Goal: Feedback & Contribution: Leave review/rating

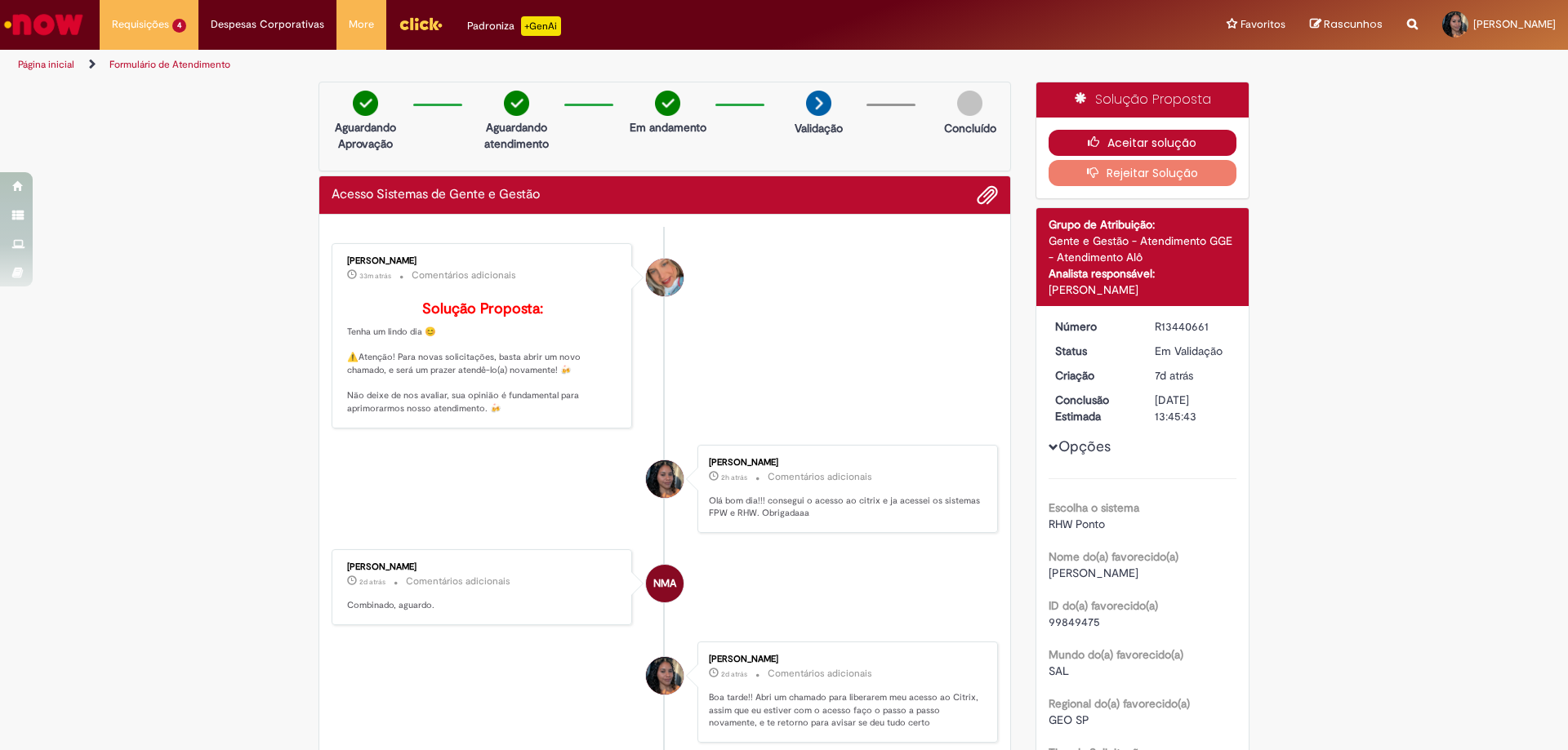
click at [1172, 151] on button "Aceitar solução" at bounding box center [1142, 143] width 188 height 26
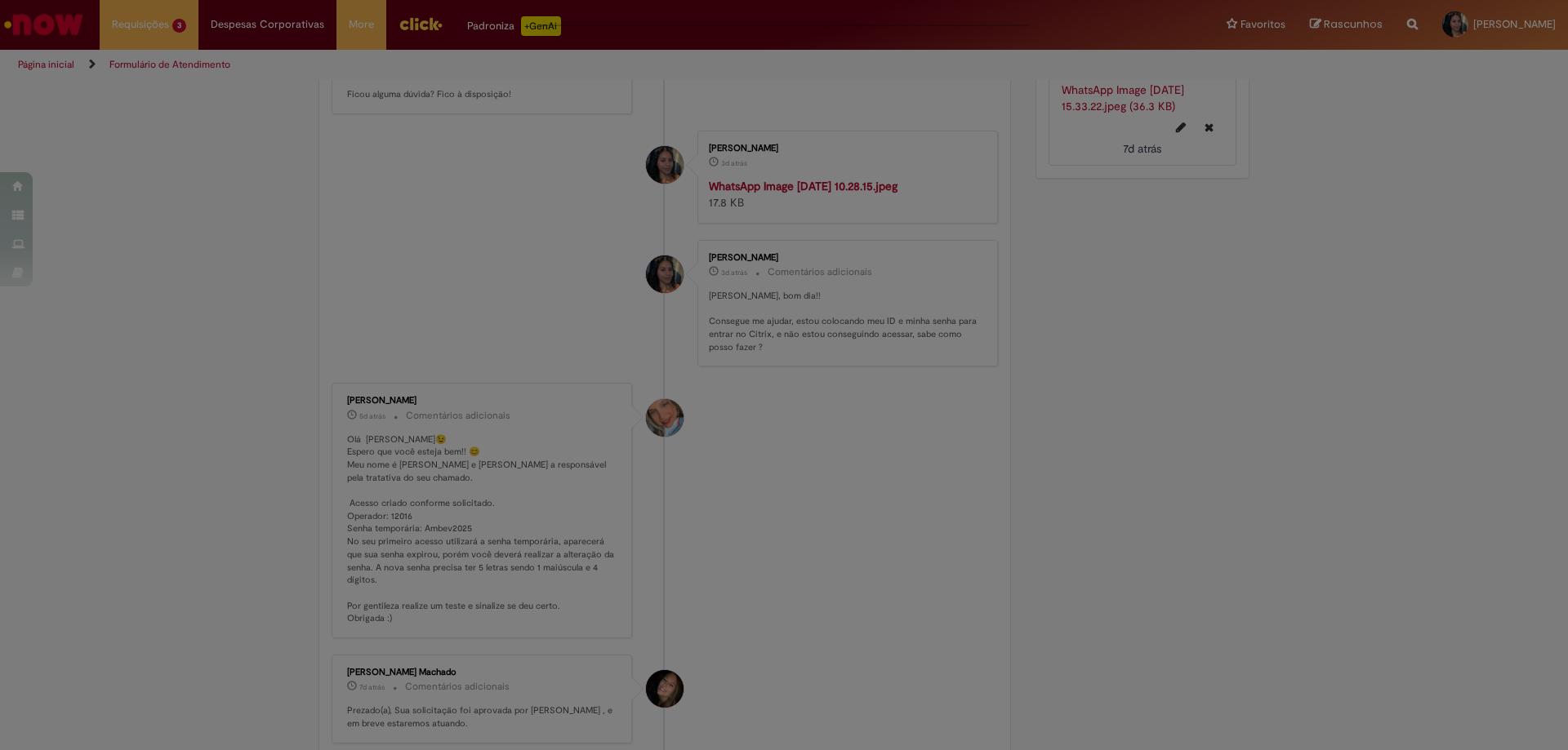
scroll to position [816, 0]
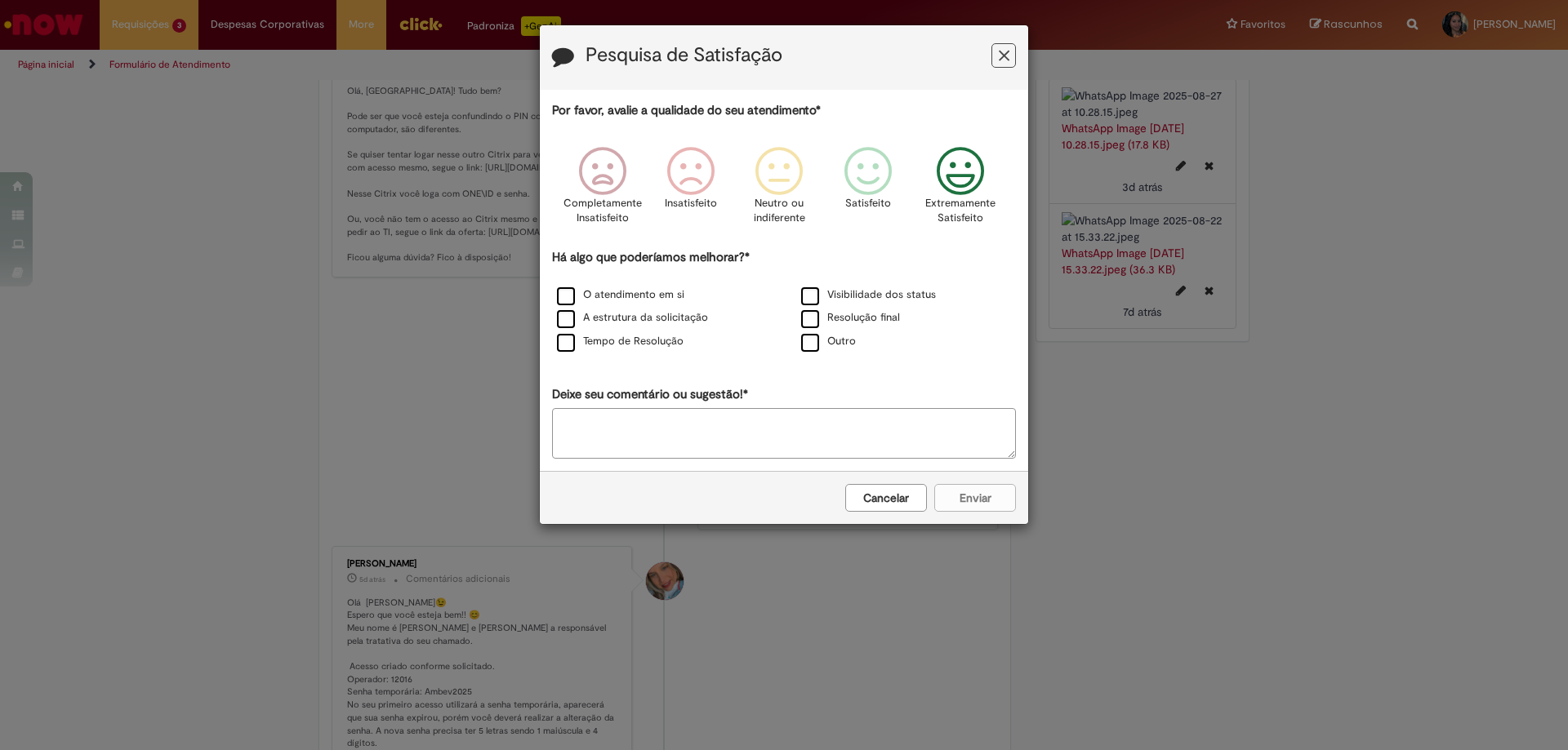
click at [966, 174] on icon "Feedback" at bounding box center [960, 171] width 61 height 49
click at [968, 499] on div "Cancelar Enviar" at bounding box center [784, 497] width 488 height 53
click at [870, 443] on textarea "Deixe seu comentário ou sugestão!*" at bounding box center [784, 434] width 463 height 51
click at [975, 518] on div "Cancelar Enviar" at bounding box center [784, 497] width 488 height 53
click at [929, 449] on textarea "Deixe seu comentário ou sugestão!*" at bounding box center [784, 434] width 463 height 51
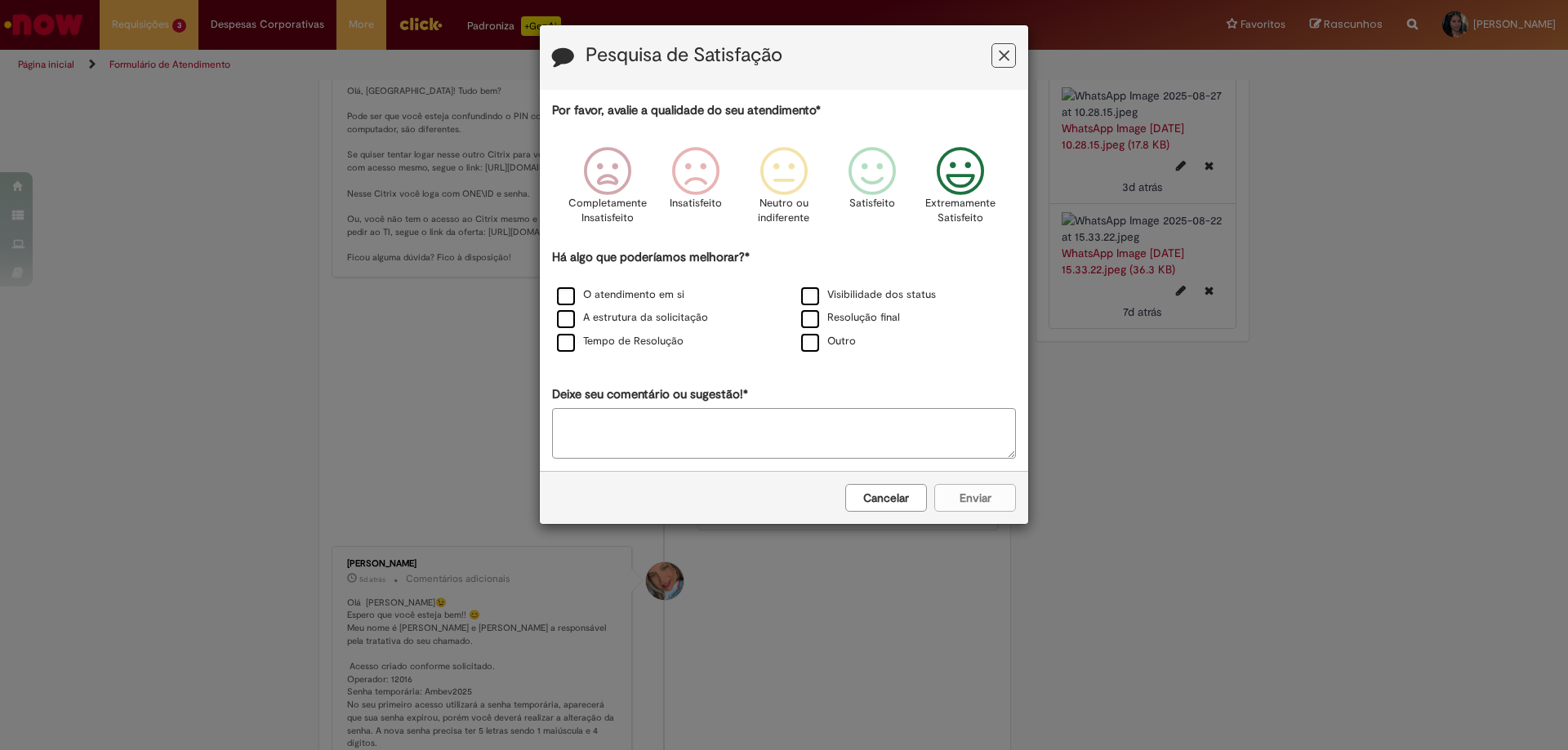
type textarea "*"
type textarea "**********"
click at [970, 504] on div "Cancelar Enviar" at bounding box center [784, 497] width 488 height 53
drag, startPoint x: 841, startPoint y: 443, endPoint x: 466, endPoint y: 443, distance: 375.0
click at [466, 443] on div "**********" at bounding box center [784, 375] width 1568 height 750
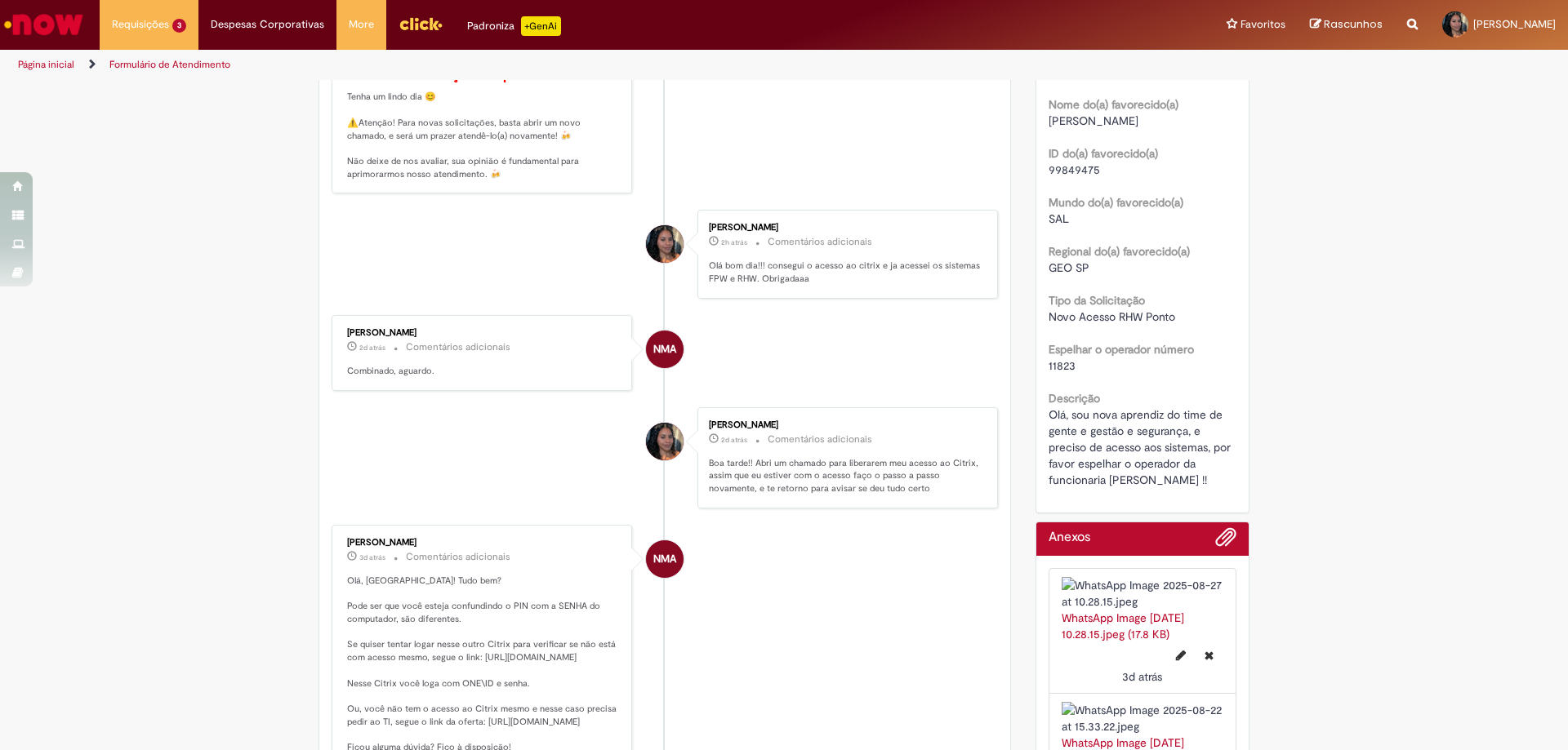
scroll to position [0, 0]
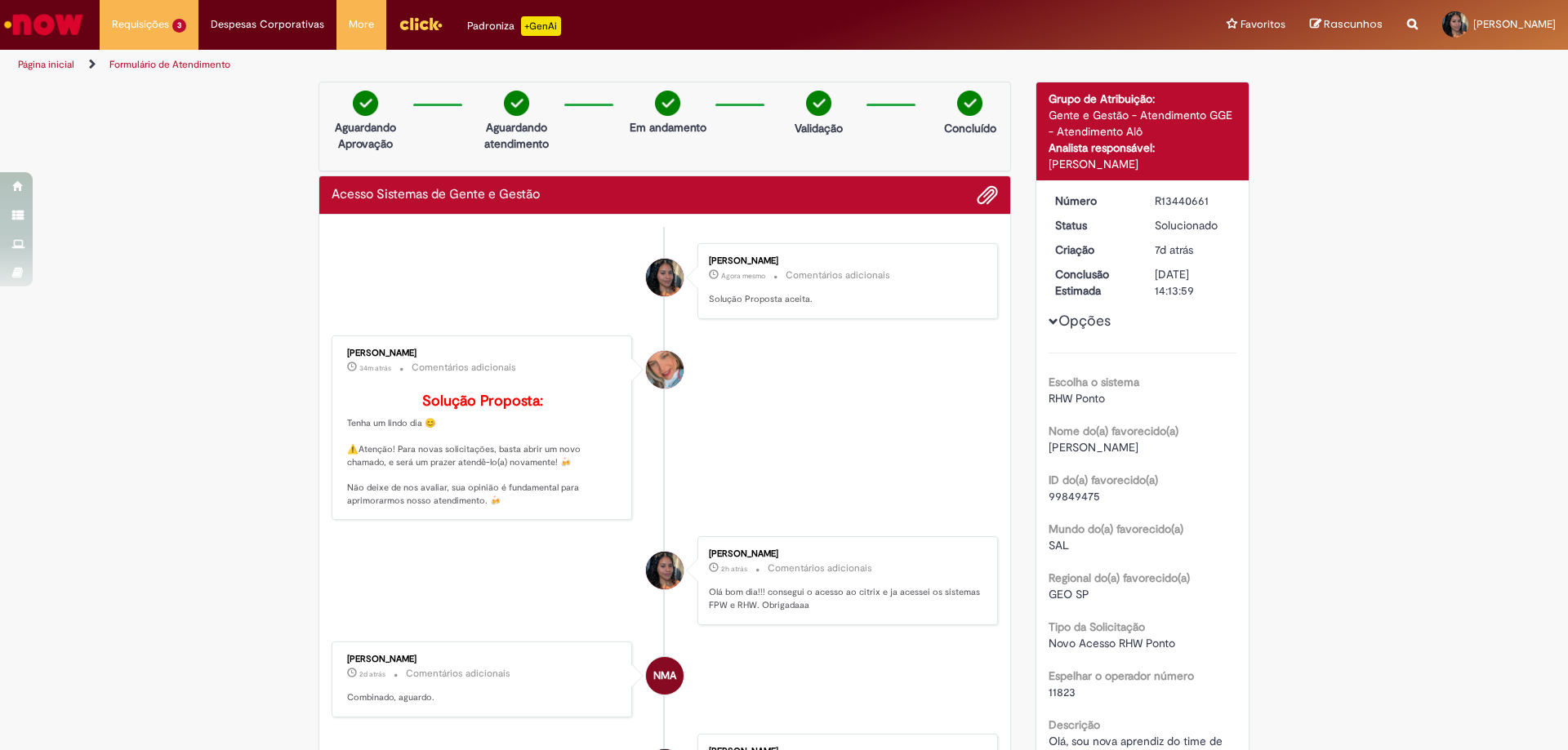
click at [960, 111] on img at bounding box center [969, 103] width 25 height 25
click at [360, 124] on p "Aguardando Aprovação" at bounding box center [365, 136] width 79 height 33
click at [969, 107] on img at bounding box center [969, 103] width 25 height 25
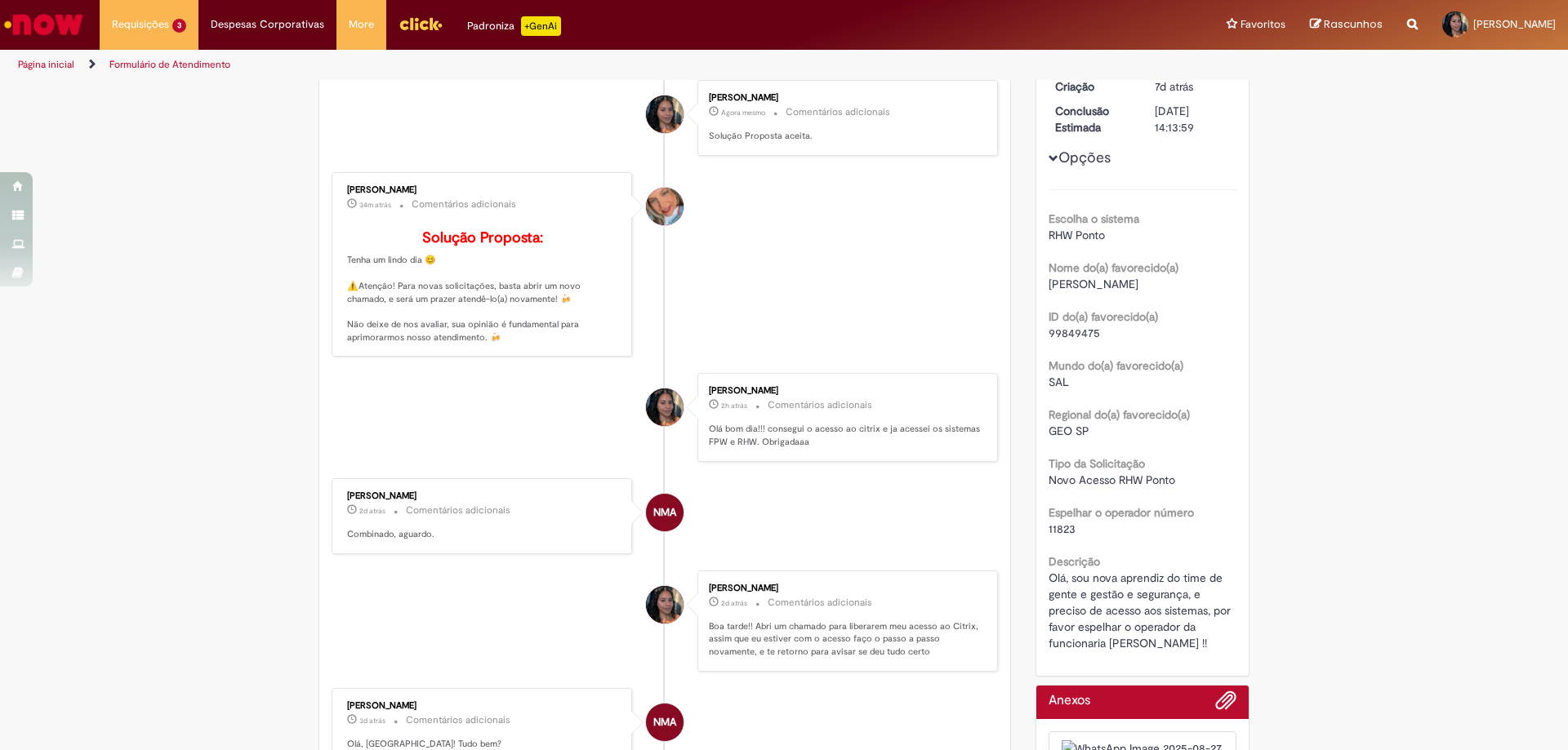
click at [0, 0] on button "Opções" at bounding box center [0, 0] width 0 height 0
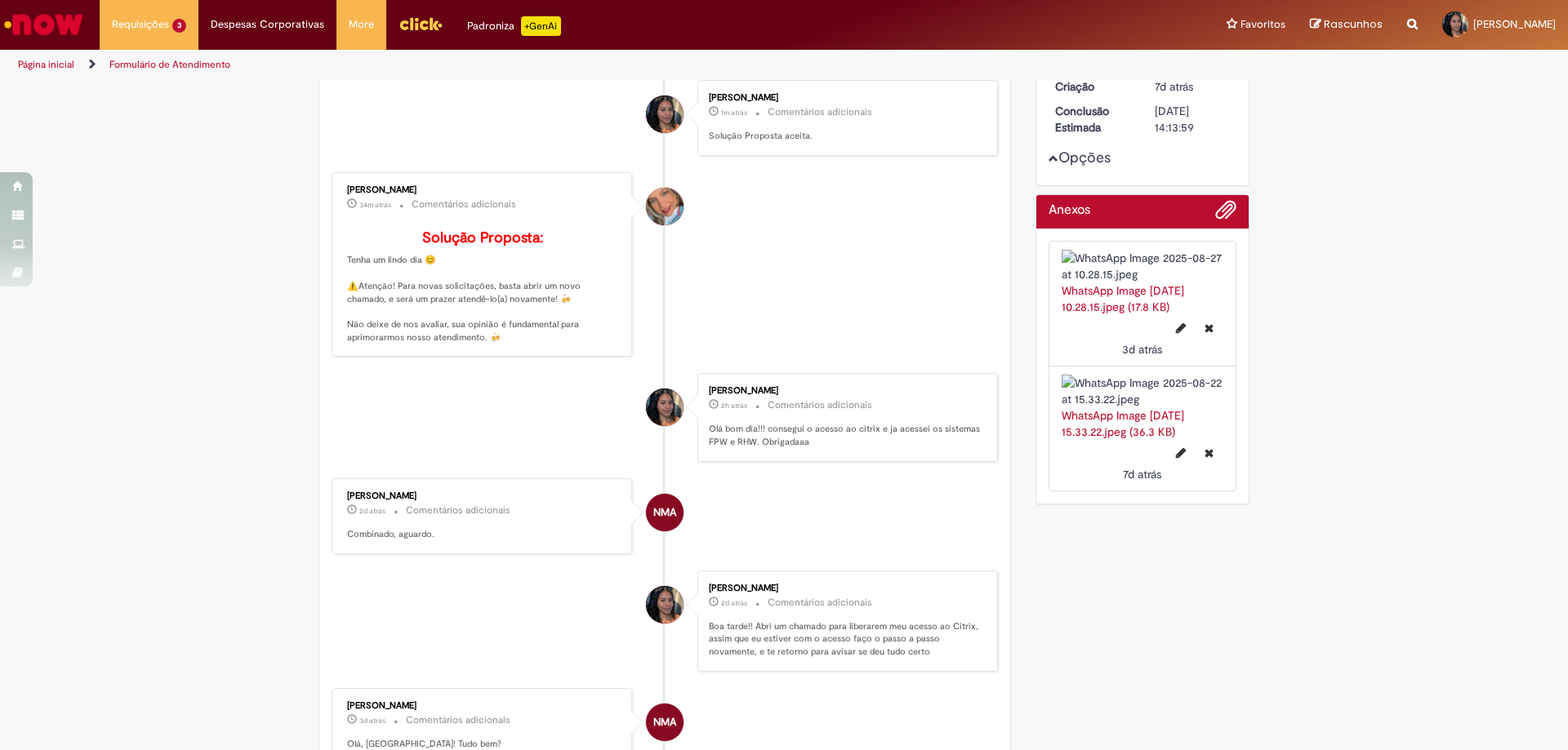
click at [0, 0] on button "Opções" at bounding box center [0, 0] width 0 height 0
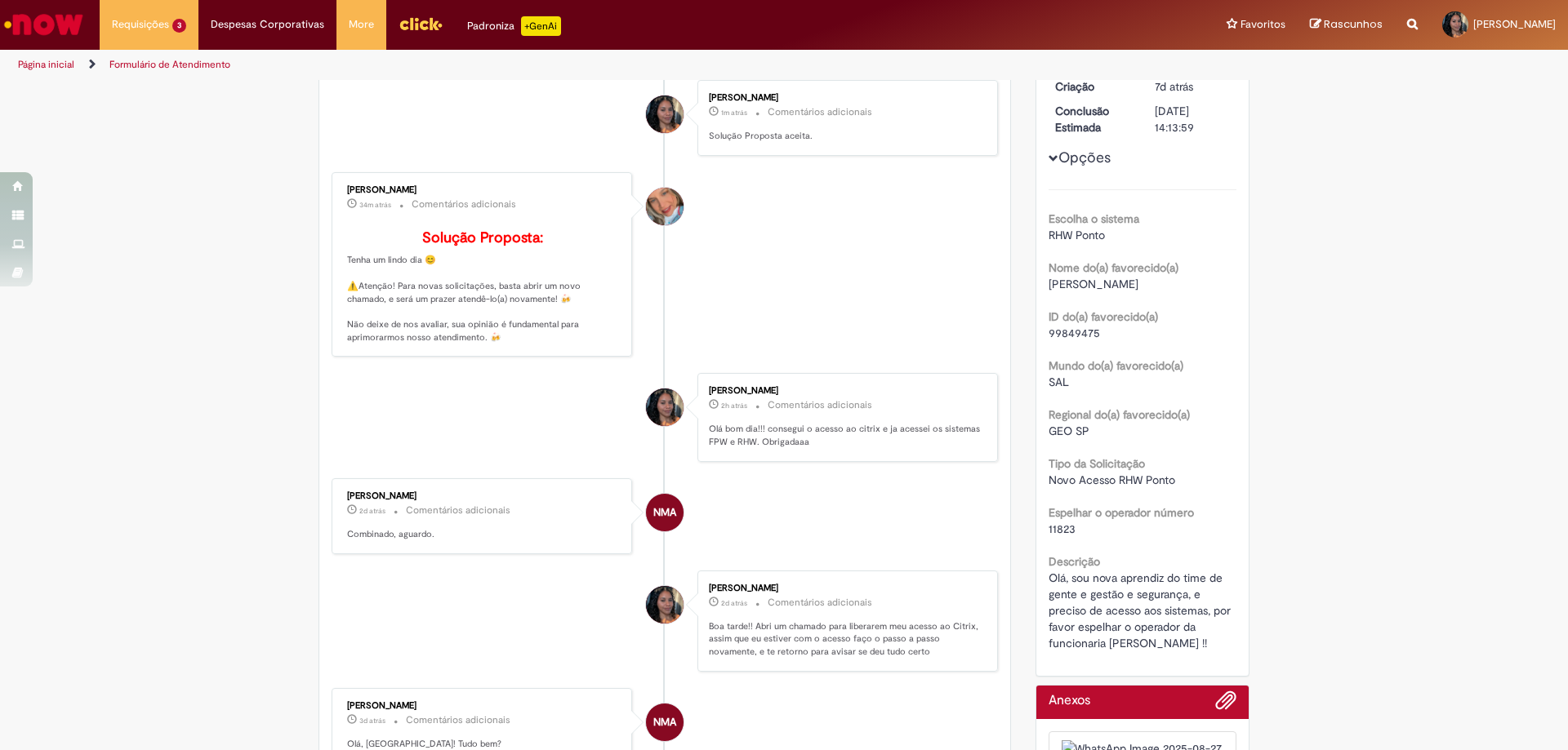
click at [0, 0] on button "Opções" at bounding box center [0, 0] width 0 height 0
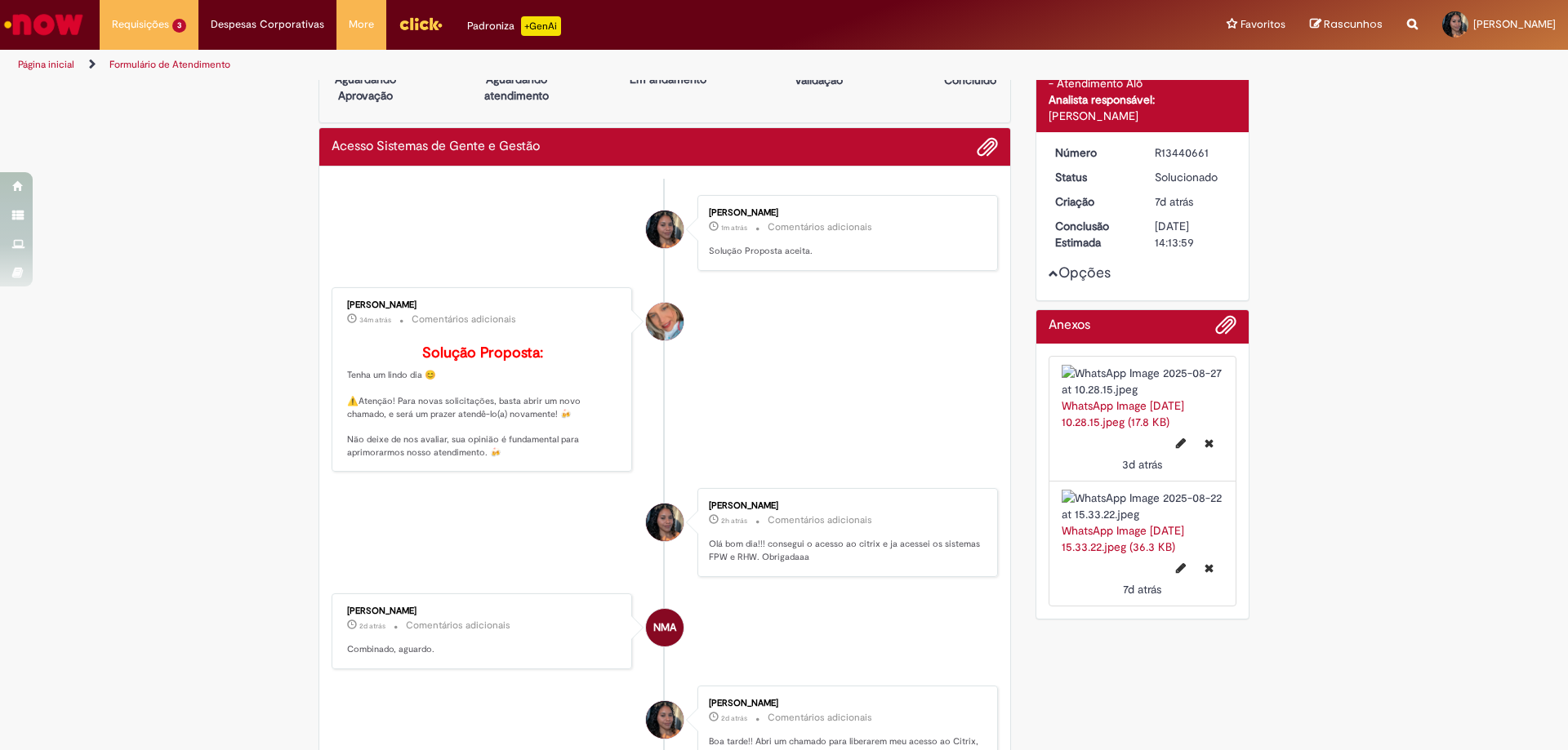
scroll to position [0, 0]
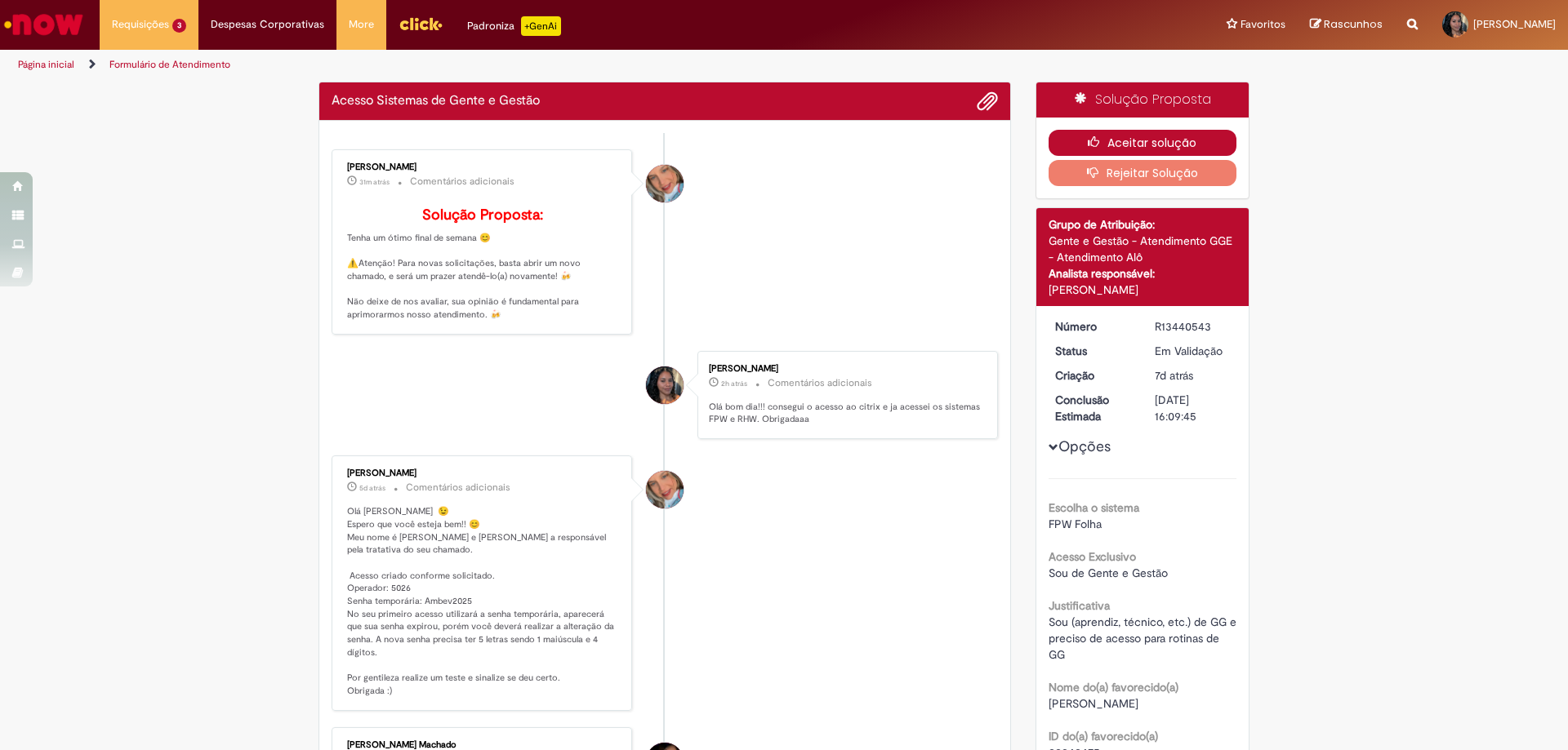
click at [1164, 143] on button "Aceitar solução" at bounding box center [1142, 143] width 188 height 26
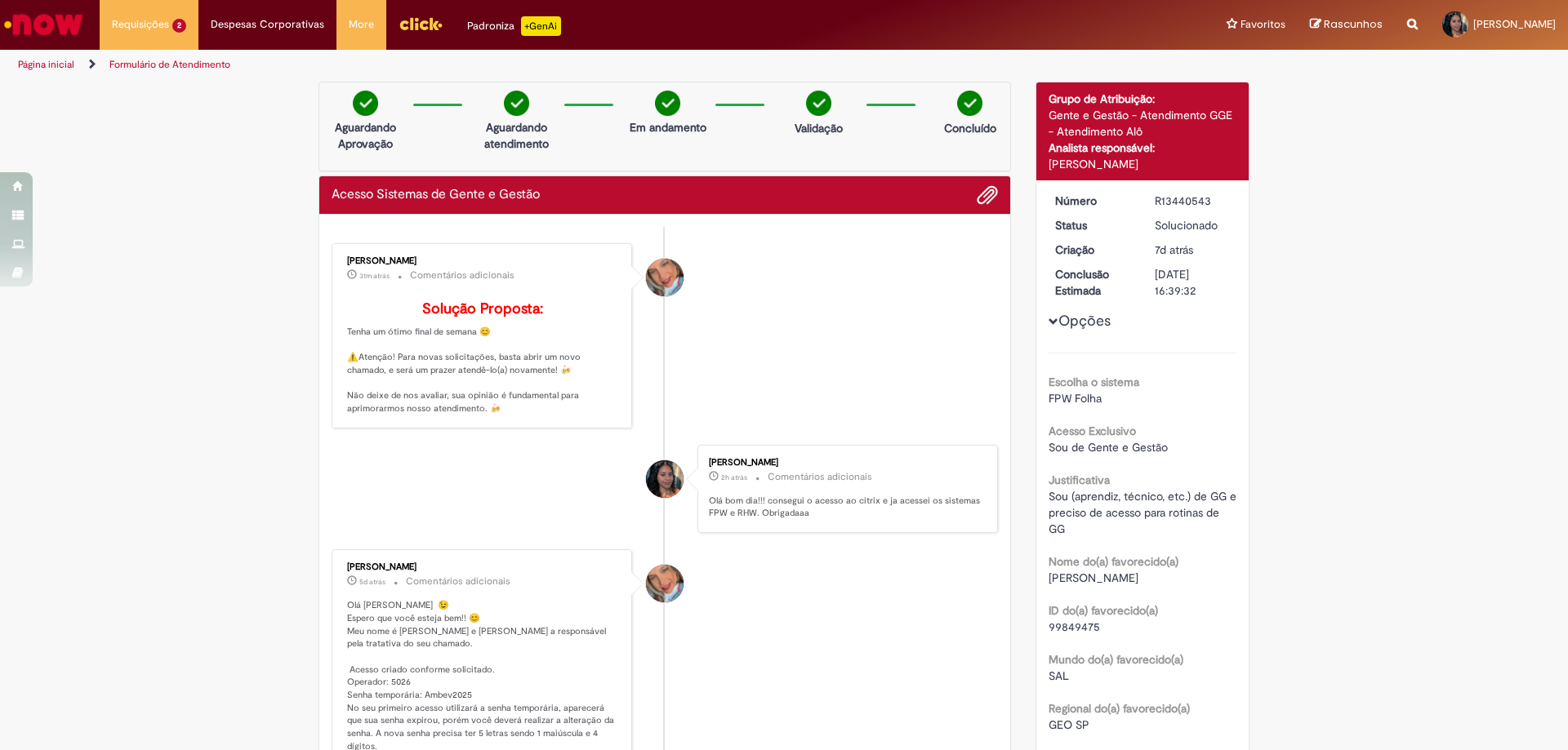
scroll to position [409, 0]
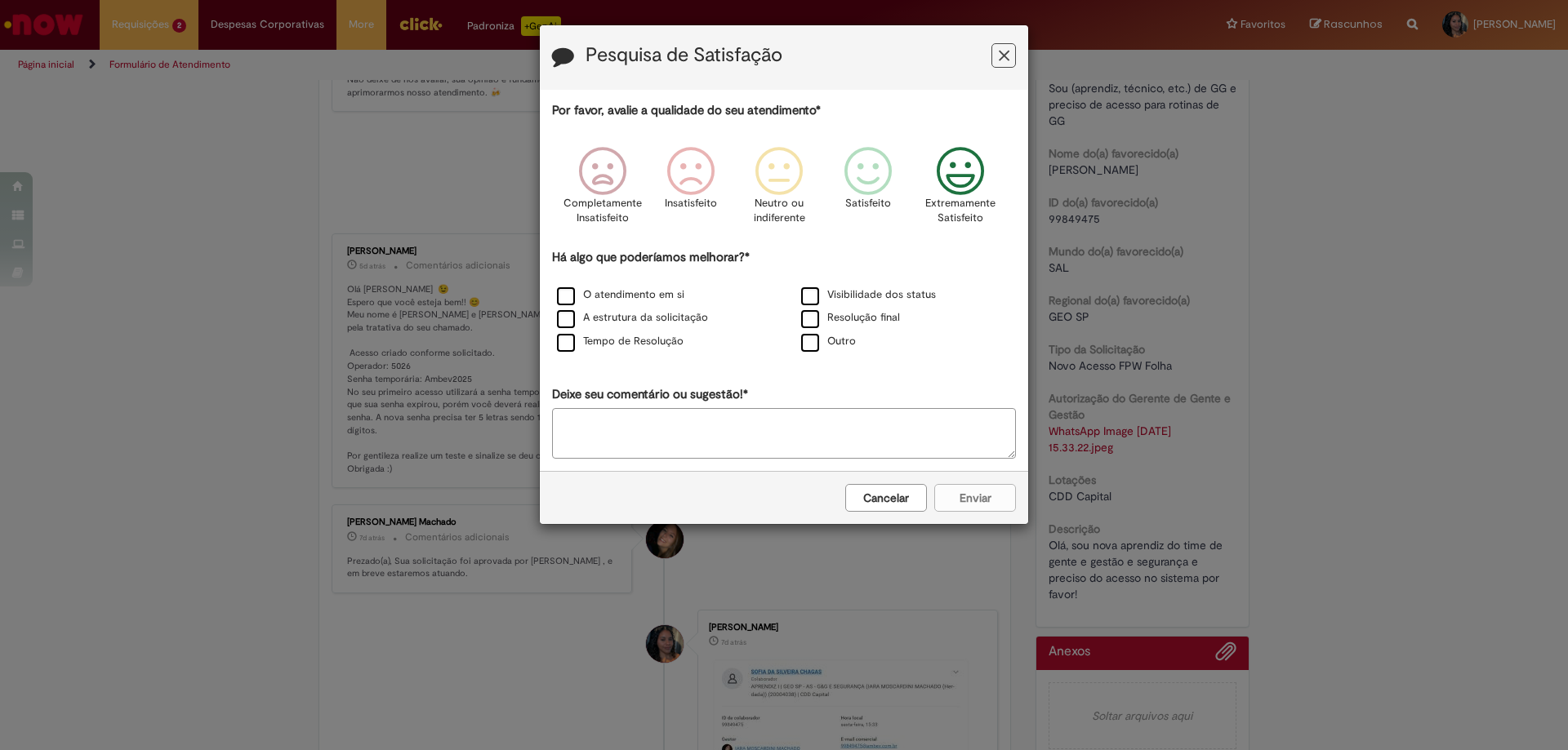
click at [968, 180] on icon "Feedback" at bounding box center [960, 171] width 61 height 49
click at [575, 300] on label "O atendimento em si" at bounding box center [621, 295] width 128 height 16
click at [947, 487] on button "Enviar" at bounding box center [975, 498] width 82 height 28
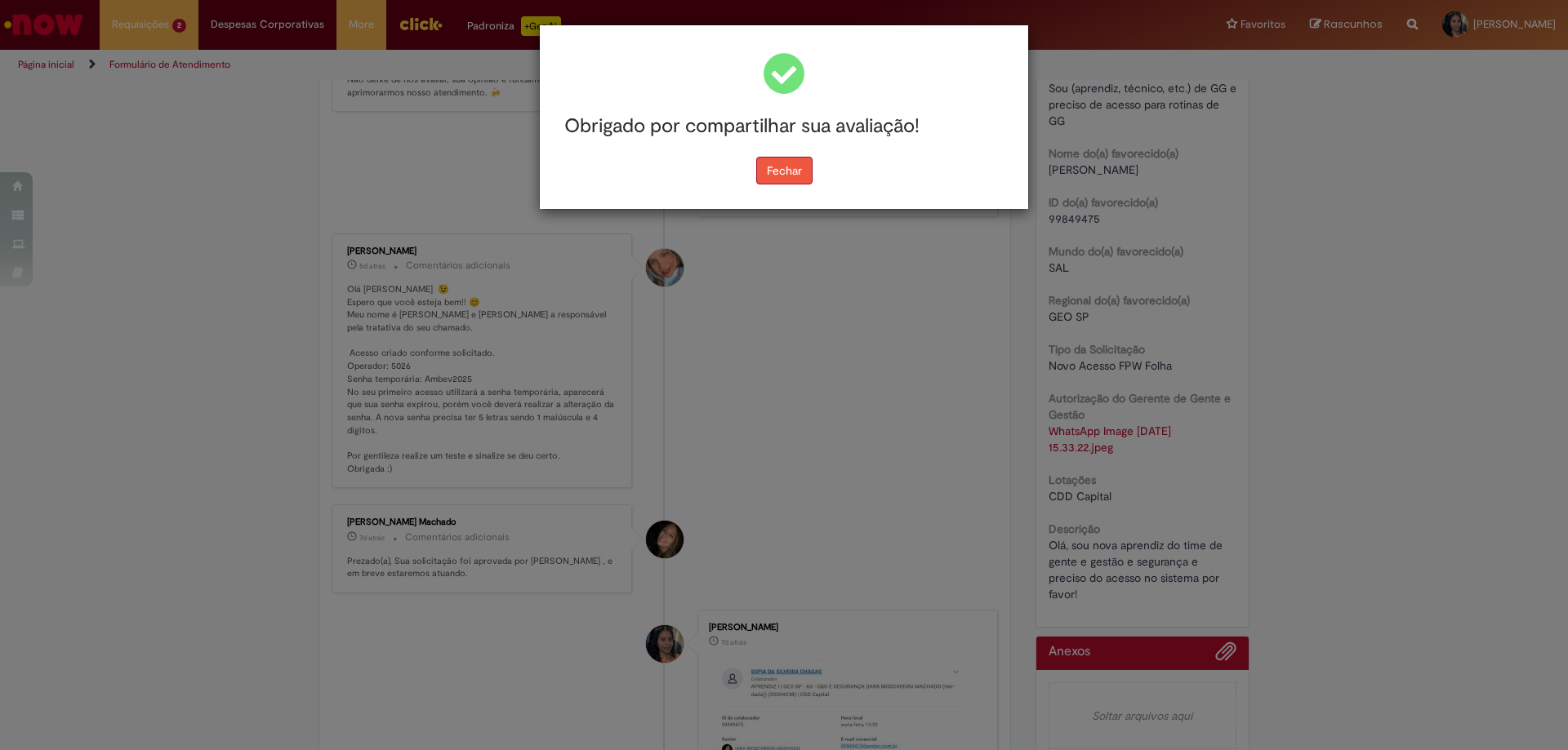
click at [782, 167] on button "Fechar" at bounding box center [784, 170] width 56 height 28
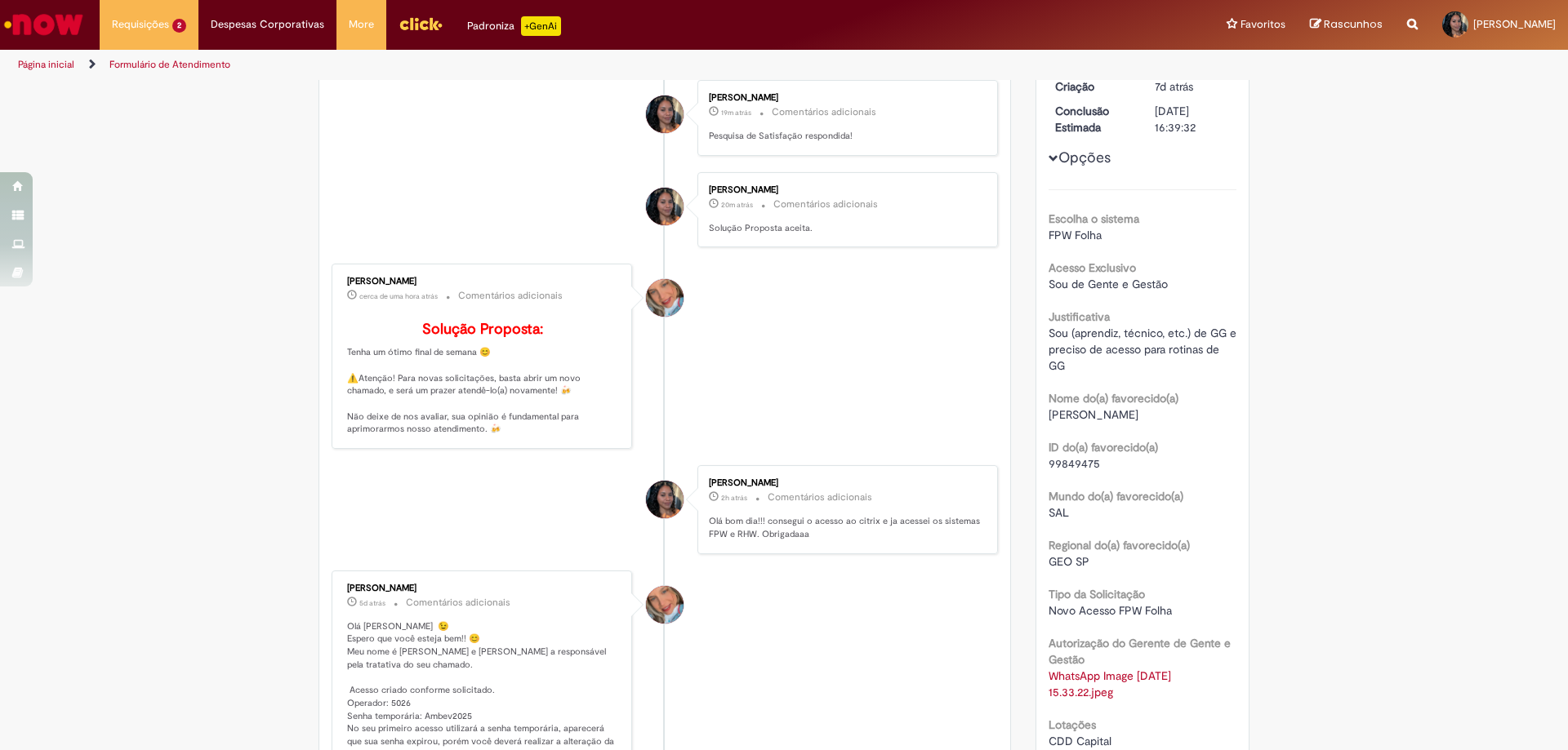
scroll to position [0, 0]
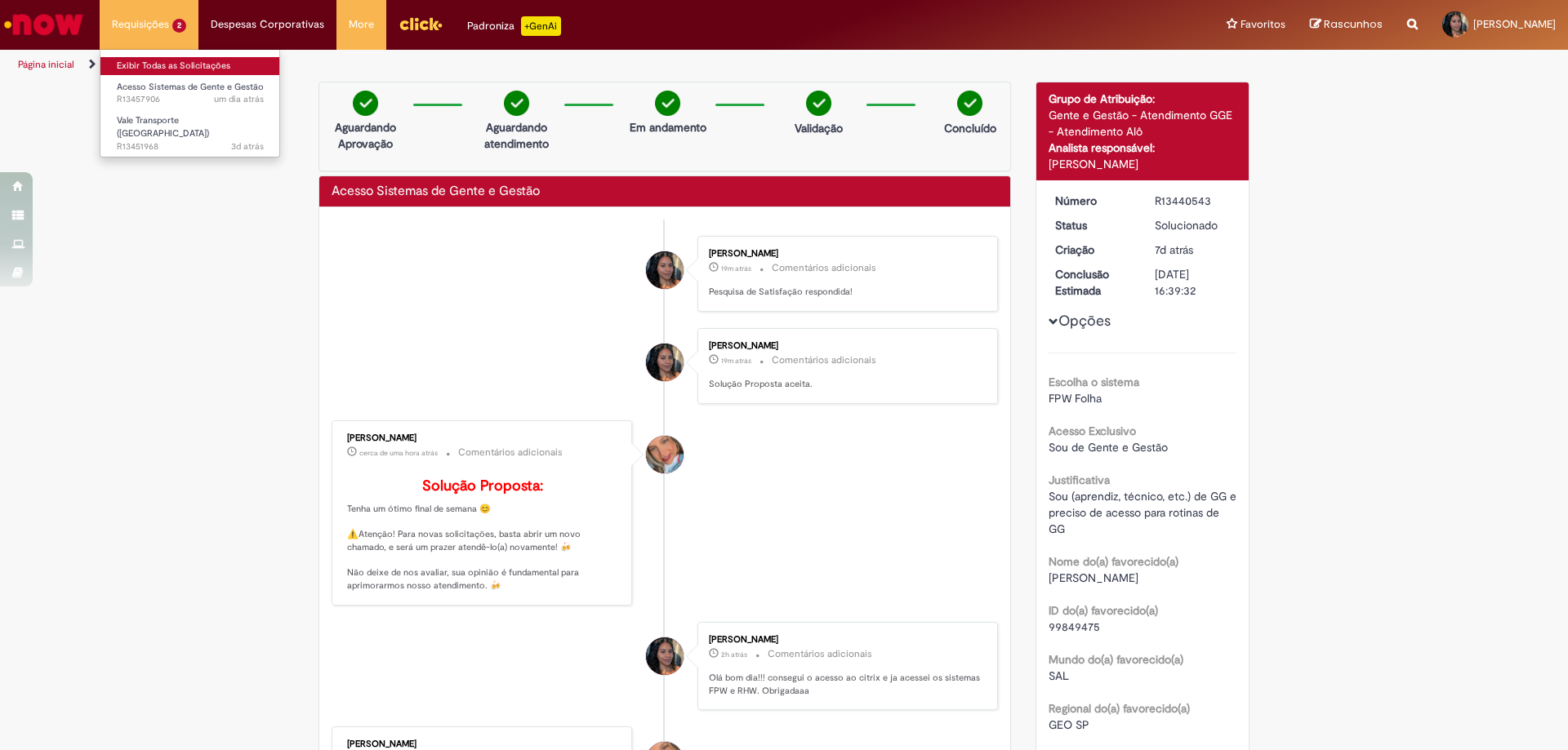
click at [147, 59] on link "Exibir Todas as Solicitações" at bounding box center [190, 66] width 179 height 18
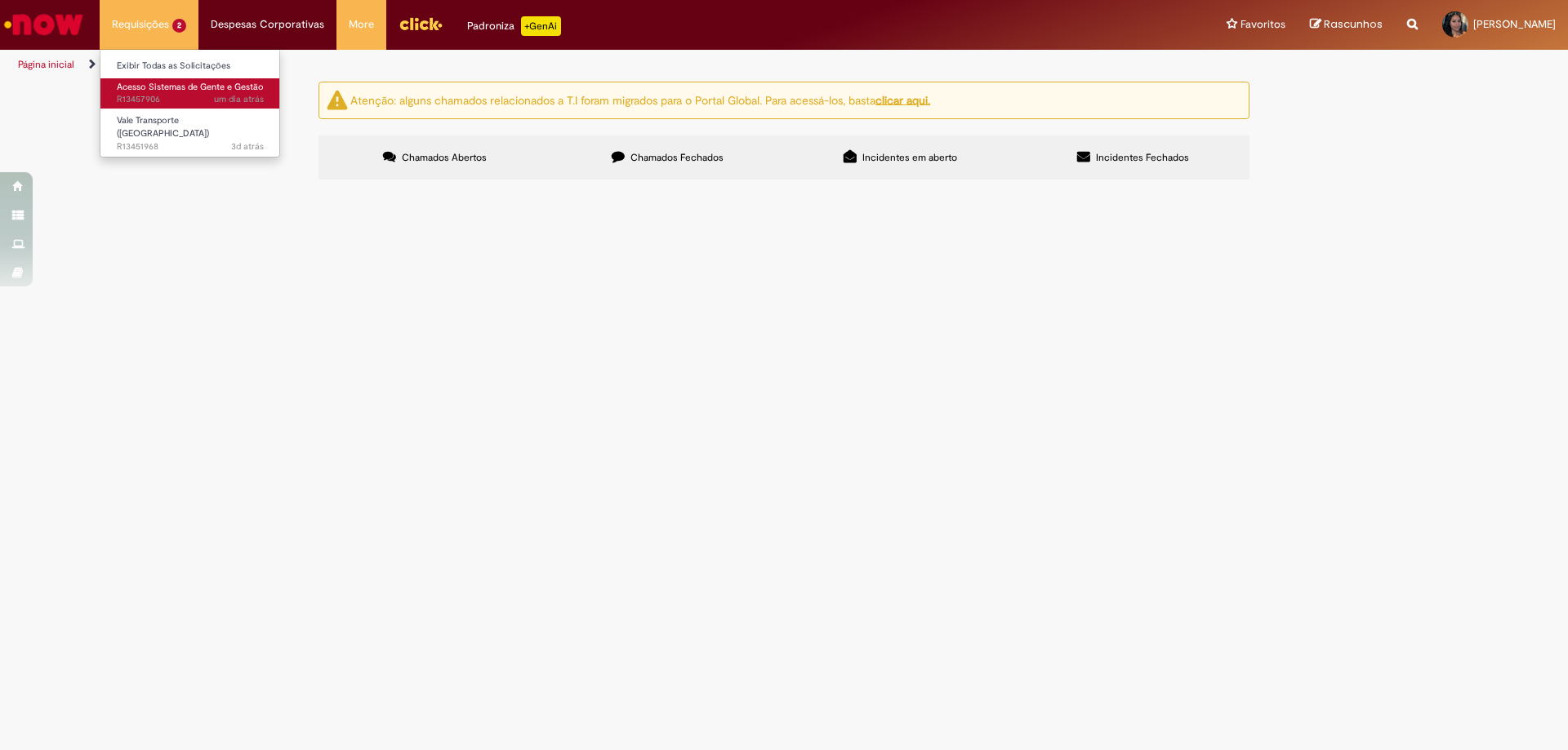
click at [165, 101] on span "um dia atrás um dia atrás R13457906" at bounding box center [190, 100] width 147 height 13
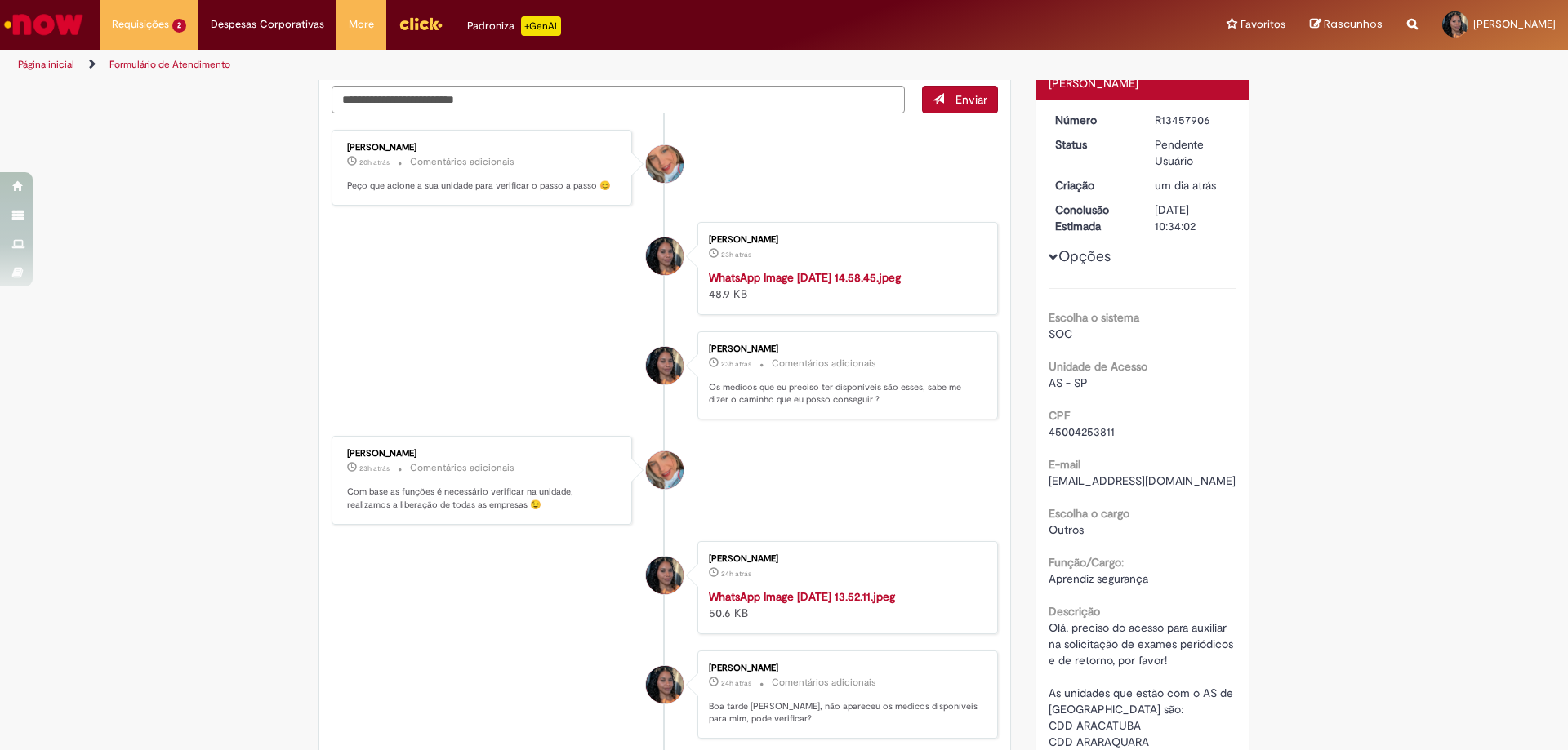
scroll to position [90, 0]
